Goal: Task Accomplishment & Management: Manage account settings

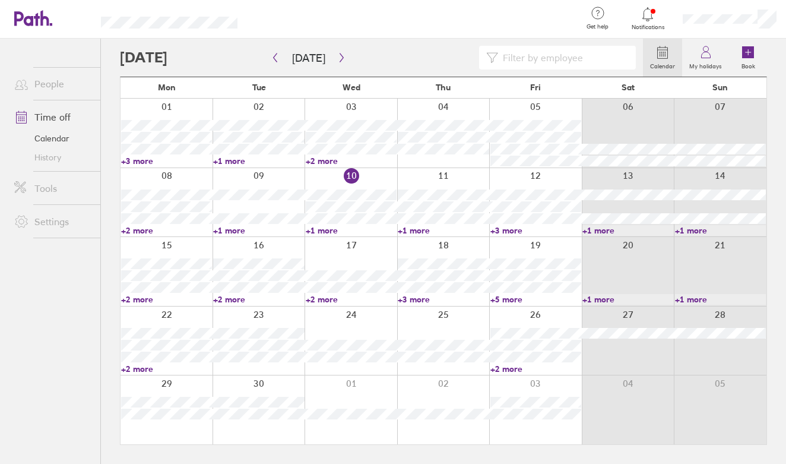
click at [699, 69] on label "My holidays" at bounding box center [705, 64] width 47 height 11
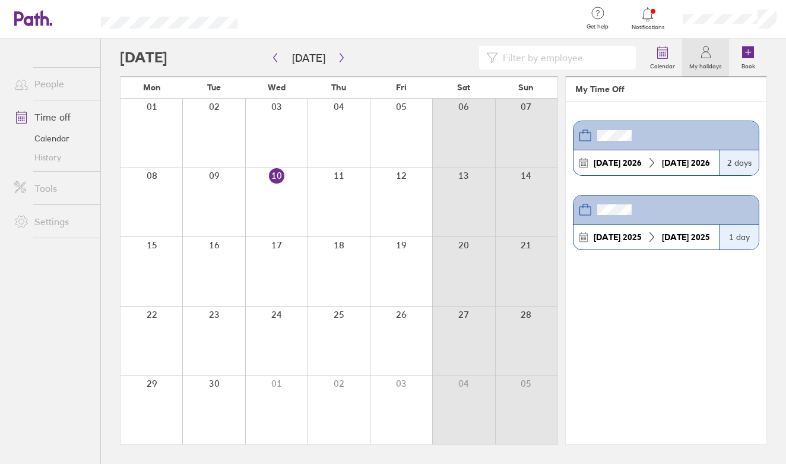
click at [54, 118] on link "Time off" at bounding box center [53, 117] width 96 height 24
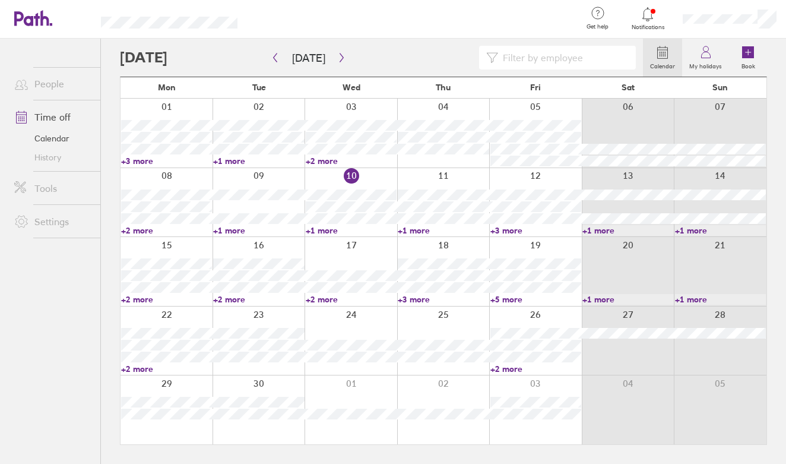
click at [54, 118] on link "Time off" at bounding box center [53, 117] width 96 height 24
click at [52, 119] on link "Time off" at bounding box center [53, 117] width 96 height 24
click at [49, 137] on link "Calendar" at bounding box center [53, 138] width 96 height 19
click at [47, 141] on link "Calendar" at bounding box center [53, 138] width 96 height 19
click at [43, 141] on link "Calendar" at bounding box center [53, 138] width 96 height 19
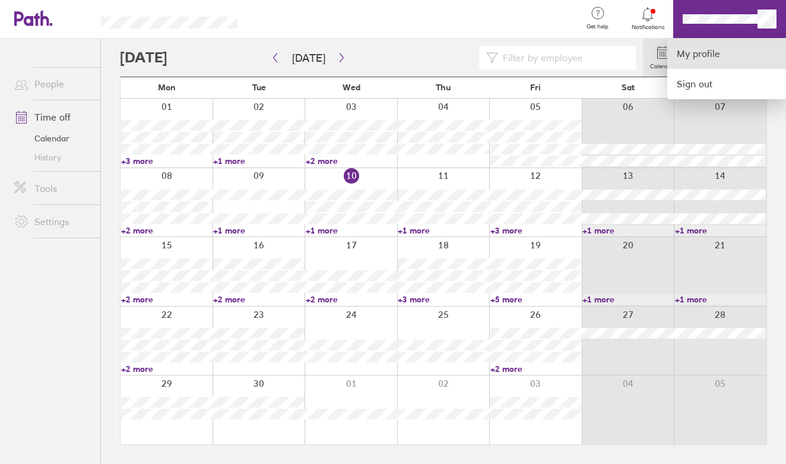
click at [714, 59] on link "My profile" at bounding box center [726, 54] width 119 height 30
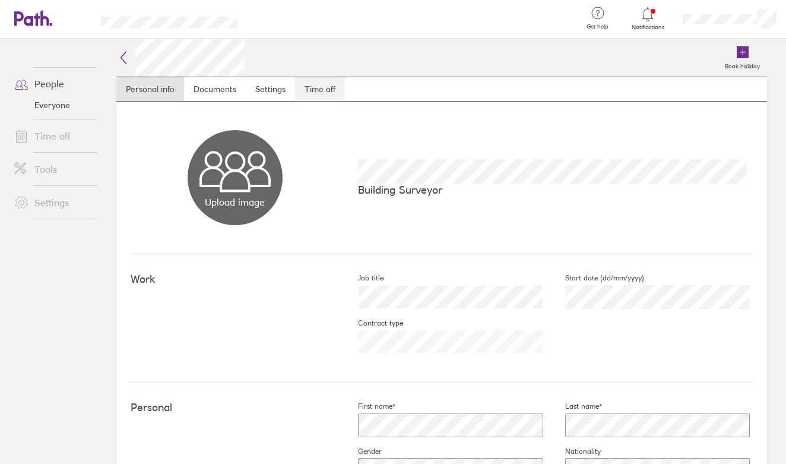
click at [323, 88] on link "Time off" at bounding box center [320, 89] width 50 height 24
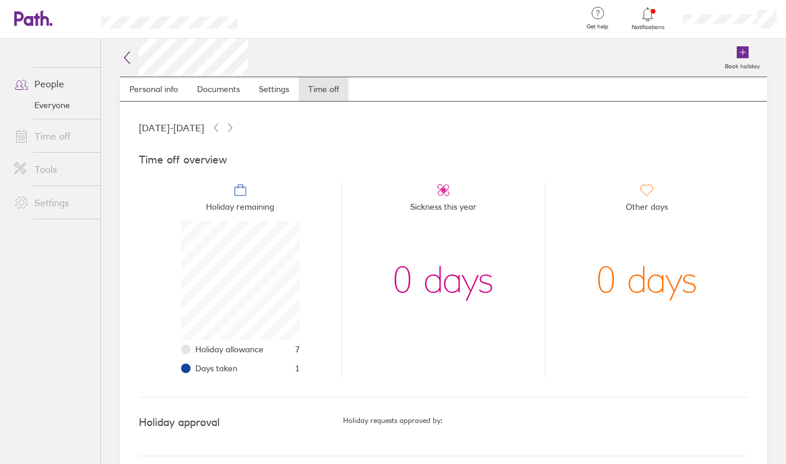
scroll to position [10, 0]
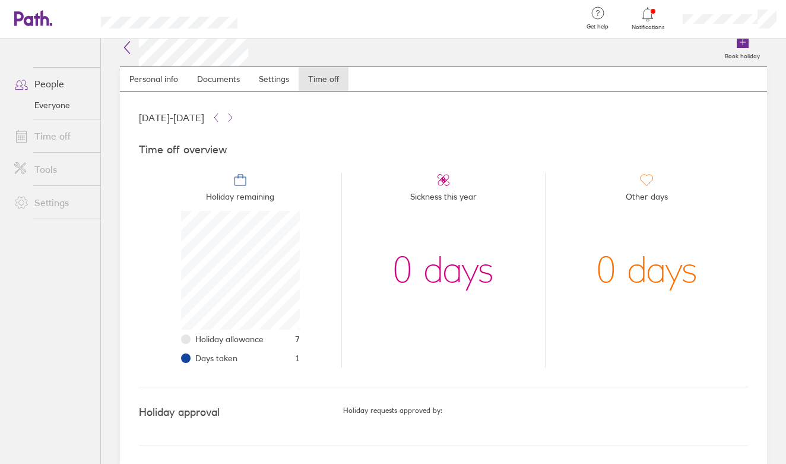
click at [51, 129] on link "Time off" at bounding box center [53, 136] width 96 height 24
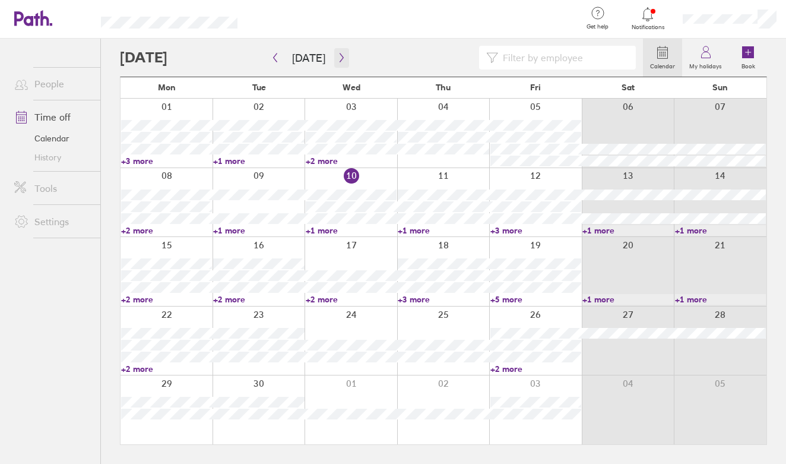
click at [338, 58] on icon "button" at bounding box center [341, 57] width 9 height 9
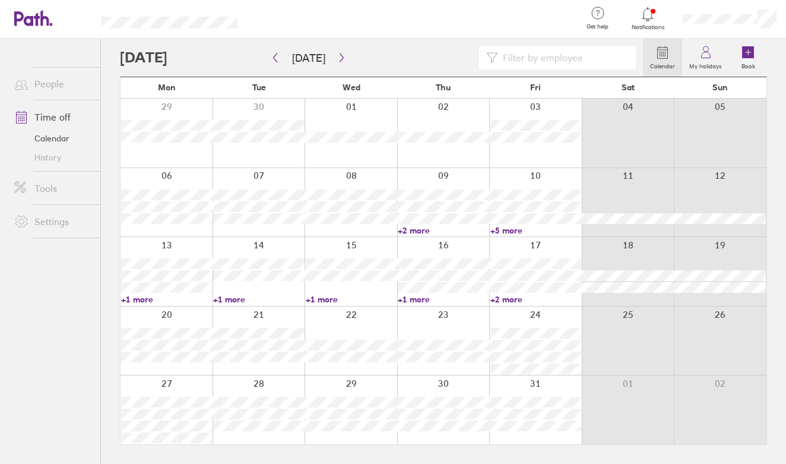
click at [433, 120] on div at bounding box center [443, 133] width 93 height 69
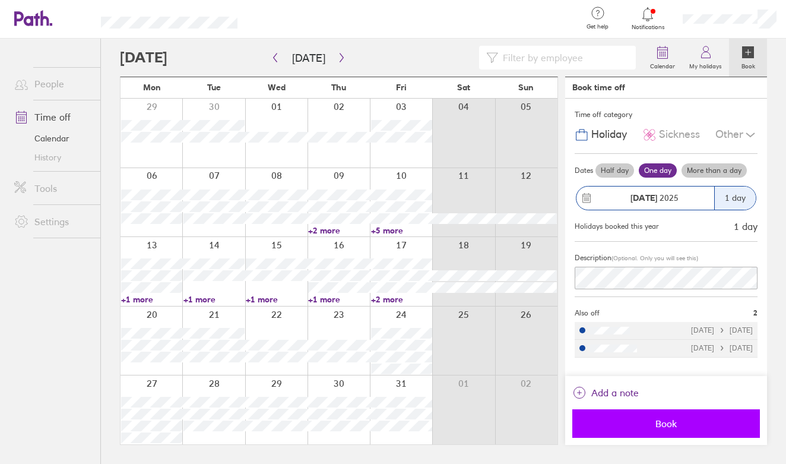
click at [676, 418] on span "Book" at bounding box center [666, 423] width 171 height 11
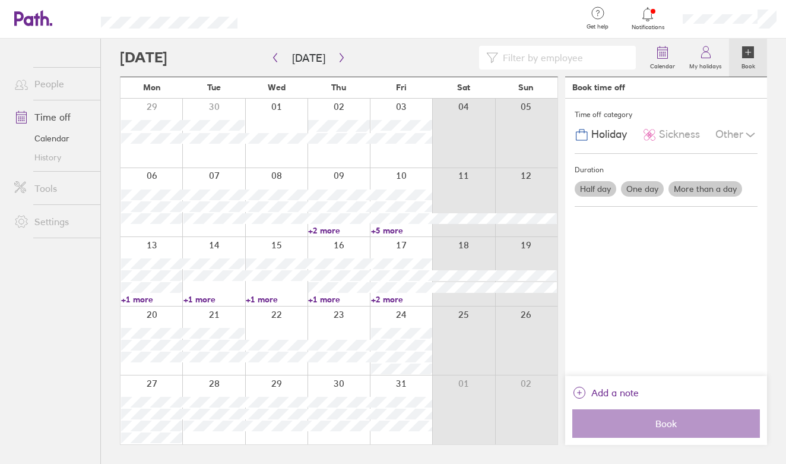
click at [390, 384] on div at bounding box center [401, 409] width 62 height 69
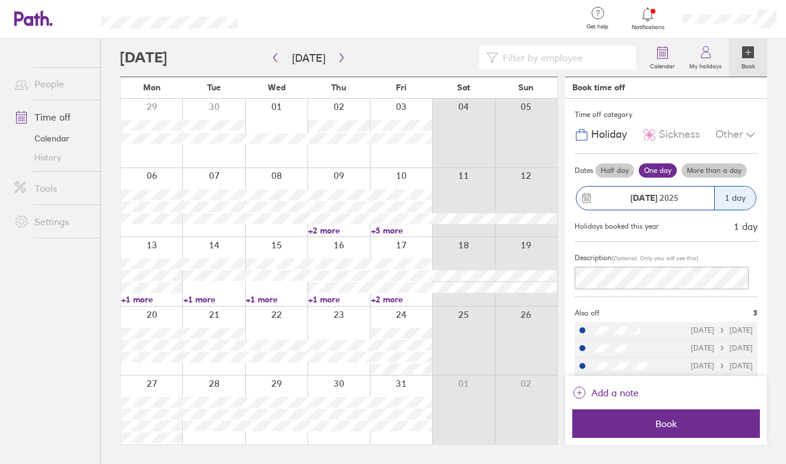
click at [392, 385] on div at bounding box center [401, 409] width 62 height 69
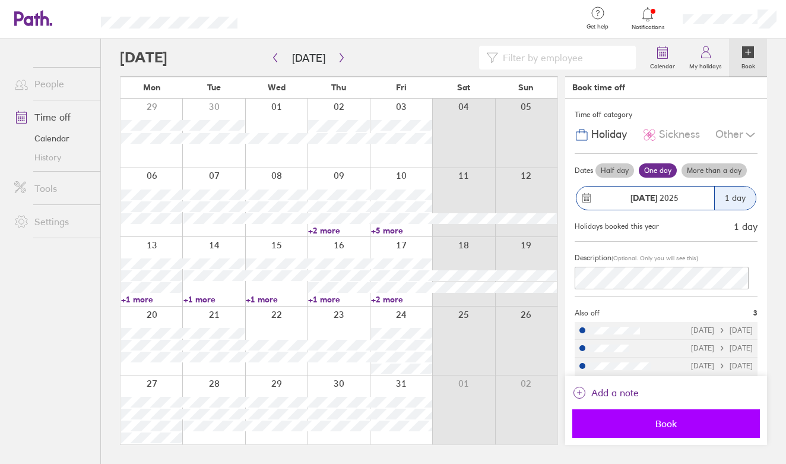
click at [697, 421] on span "Book" at bounding box center [666, 423] width 171 height 11
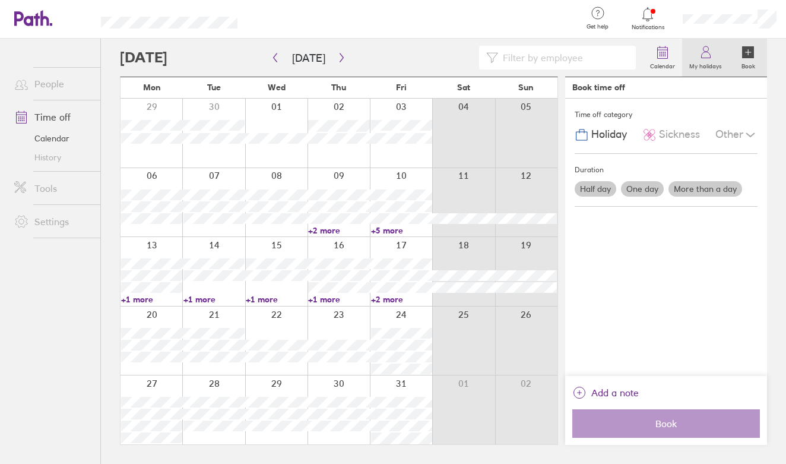
click at [706, 55] on icon at bounding box center [706, 52] width 14 height 14
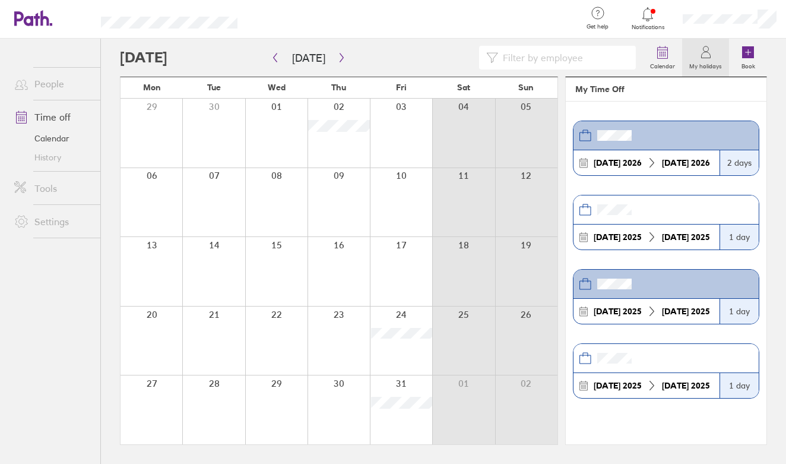
click at [66, 116] on link "Time off" at bounding box center [53, 117] width 96 height 24
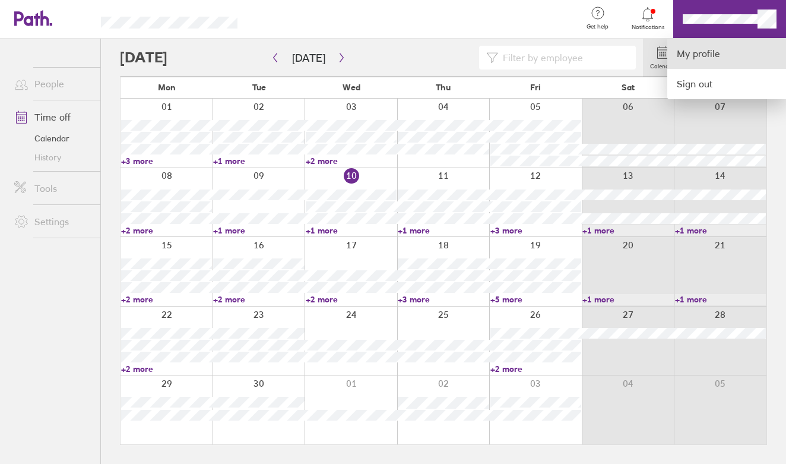
click at [734, 60] on link "My profile" at bounding box center [726, 54] width 119 height 30
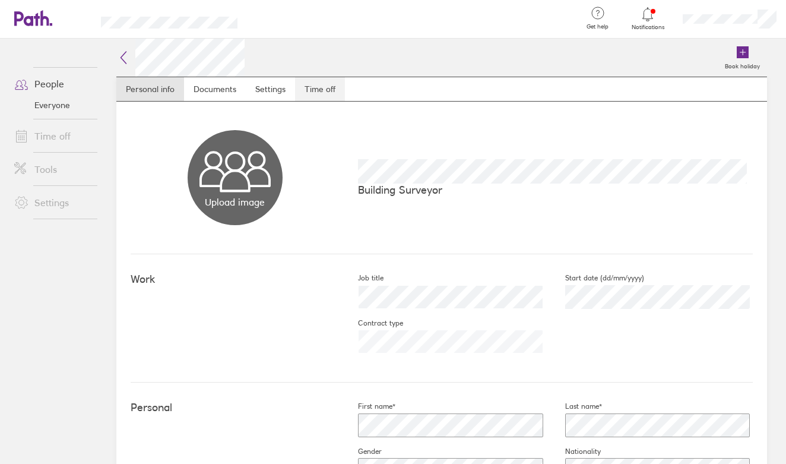
click at [334, 88] on link "Time off" at bounding box center [320, 89] width 50 height 24
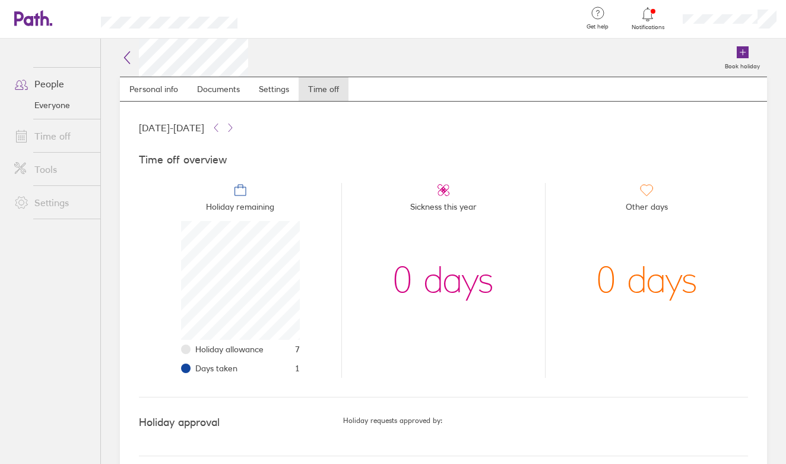
scroll to position [10, 0]
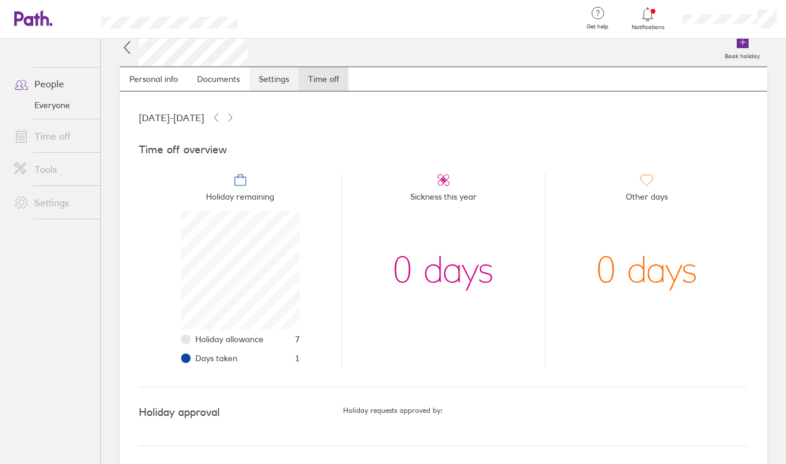
click at [272, 81] on link "Settings" at bounding box center [273, 79] width 49 height 24
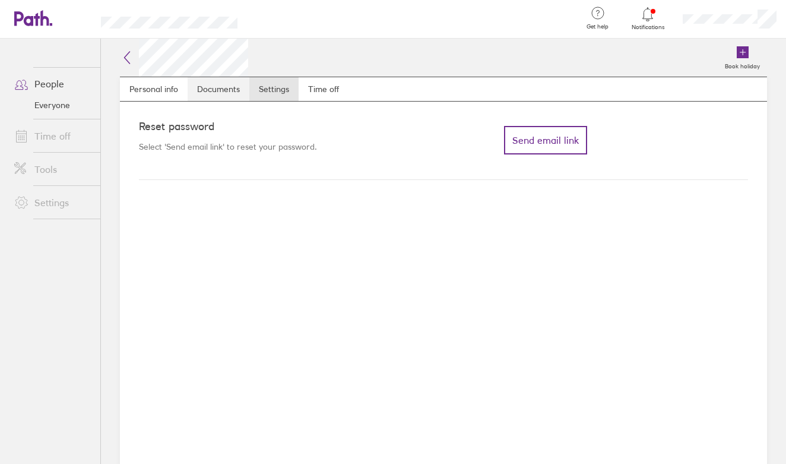
click at [224, 79] on link "Documents" at bounding box center [219, 89] width 62 height 24
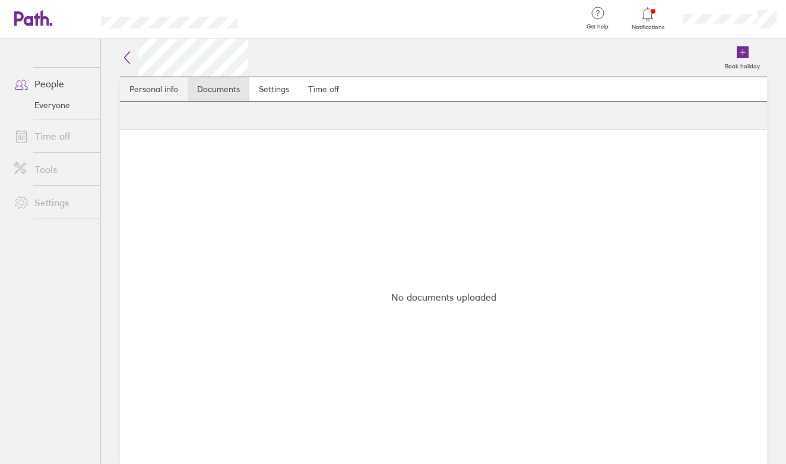
click at [160, 87] on link "Personal info" at bounding box center [154, 89] width 68 height 24
